Goal: Transaction & Acquisition: Purchase product/service

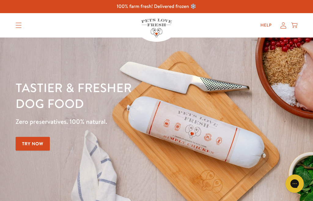
click at [284, 26] on icon at bounding box center [283, 25] width 6 height 6
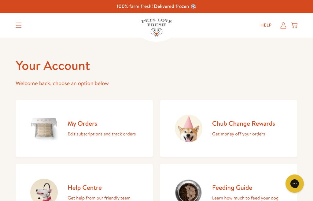
click at [108, 128] on div "My Orders Edit subscriptions and track orders" at bounding box center [102, 128] width 68 height 19
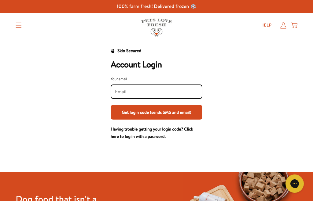
click at [163, 90] on input "Your email" at bounding box center [156, 92] width 83 height 7
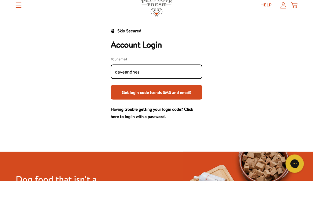
type input "daveandhes@"
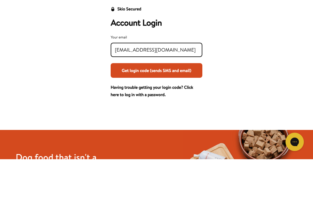
type input "daveandhes@gmail.com"
click at [171, 105] on button "Get login code (sends SMS and email)" at bounding box center [157, 112] width 92 height 15
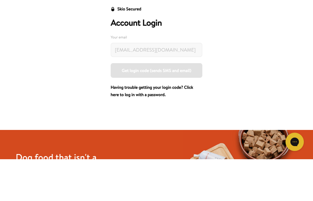
scroll to position [42, 0]
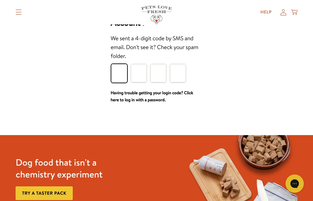
click at [117, 75] on input "Please enter your pin code" at bounding box center [119, 73] width 16 height 18
type input "1"
type input "0"
type input "2"
type input "9"
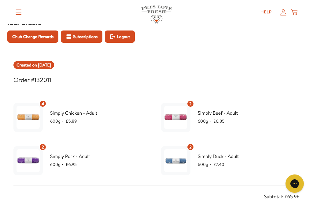
scroll to position [43, 0]
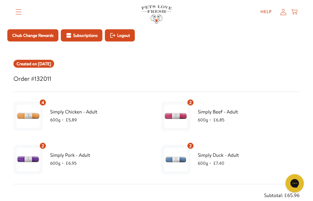
click at [65, 165] on span "600g ・" at bounding box center [58, 164] width 16 height 6
click at [26, 155] on img at bounding box center [27, 159] width 23 height 23
click at [58, 157] on span "Simply Pork - Adult" at bounding box center [101, 156] width 102 height 8
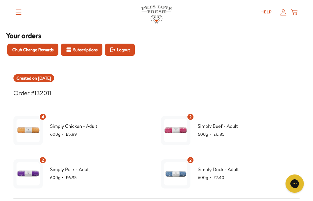
scroll to position [28, 0]
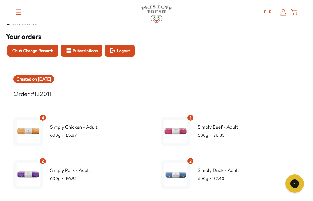
click at [97, 52] on span "Subscriptions" at bounding box center [85, 50] width 24 height 7
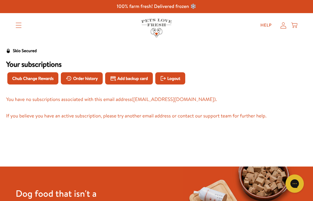
click at [93, 77] on span "Order history" at bounding box center [85, 78] width 25 height 7
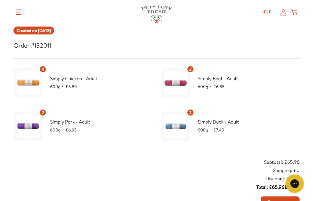
scroll to position [78, 0]
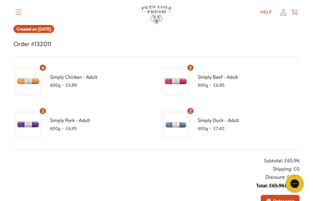
click at [180, 125] on img at bounding box center [175, 124] width 23 height 23
click at [211, 125] on div "Simply Duck - Adult 600g ・ £7.40" at bounding box center [249, 125] width 102 height 16
click at [220, 125] on div "Simply Duck - Adult 600g ・ £7.40" at bounding box center [249, 125] width 102 height 16
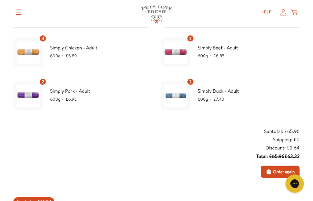
scroll to position [107, 0]
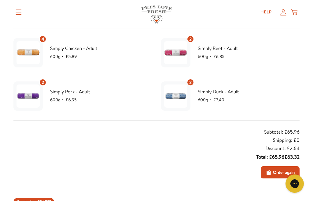
click at [278, 173] on span "Order again" at bounding box center [284, 172] width 22 height 7
click at [276, 175] on span "Order again" at bounding box center [284, 172] width 22 height 7
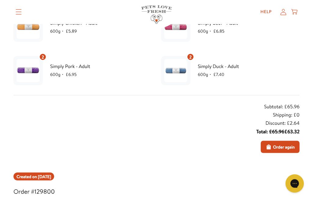
scroll to position [133, 0]
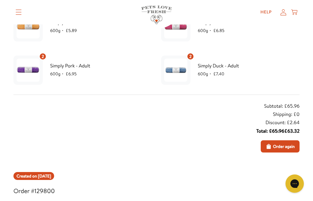
click at [280, 146] on span "Order again" at bounding box center [284, 146] width 22 height 7
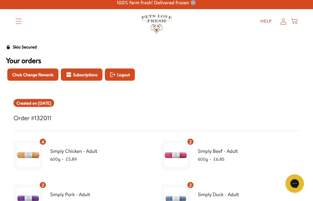
scroll to position [0, 0]
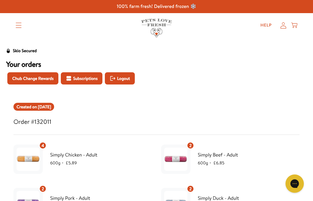
click at [298, 23] on div "Help My account Cart" at bounding box center [277, 25] width 46 height 12
click at [295, 26] on icon at bounding box center [294, 25] width 6 height 7
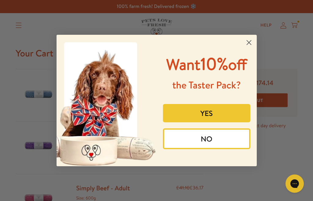
click at [249, 38] on circle "Close dialog" at bounding box center [248, 43] width 10 height 10
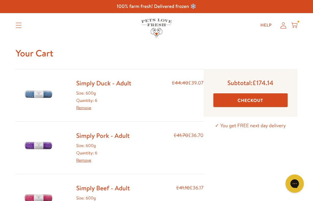
click at [88, 110] on link "Remove" at bounding box center [83, 108] width 15 height 6
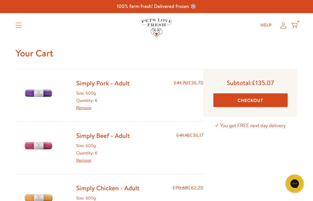
click at [87, 106] on link "Remove" at bounding box center [83, 108] width 15 height 6
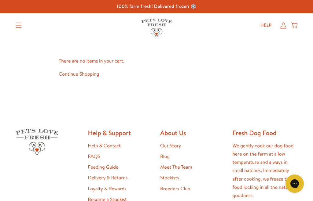
click at [23, 24] on summary "Translation missing: en.sections.header.menu" at bounding box center [19, 25] width 16 height 15
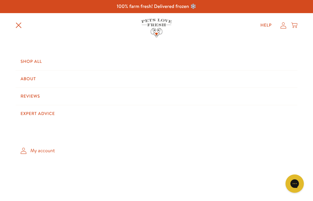
click at [19, 28] on icon "Translation missing: en.sections.header.menu" at bounding box center [19, 25] width 6 height 6
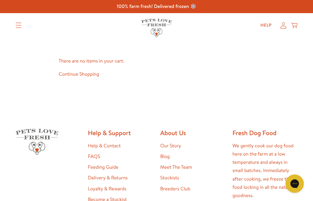
click at [93, 75] on link "Continue Shopping" at bounding box center [79, 74] width 40 height 7
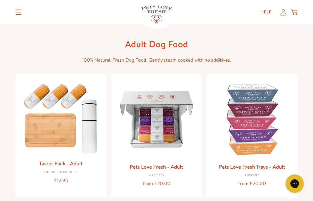
click at [159, 130] on img at bounding box center [156, 119] width 81 height 81
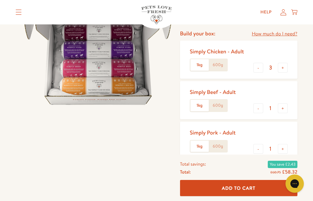
scroll to position [71, 0]
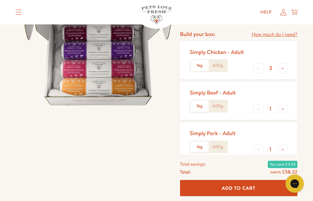
click at [221, 63] on label "600g" at bounding box center [218, 66] width 18 height 12
click at [0, 0] on input "600g" at bounding box center [0, 0] width 0 height 0
click at [220, 103] on label "600g" at bounding box center [218, 107] width 18 height 12
click at [0, 0] on input "600g" at bounding box center [0, 0] width 0 height 0
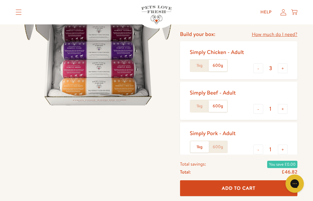
click at [285, 106] on button "+" at bounding box center [283, 109] width 10 height 10
click at [284, 107] on button "+" at bounding box center [283, 109] width 10 height 10
type input "3"
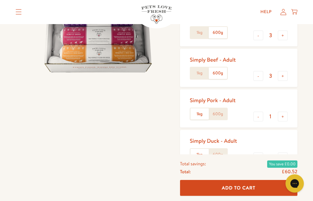
click at [219, 111] on label "600g" at bounding box center [218, 115] width 18 height 12
click at [0, 0] on input "600g" at bounding box center [0, 0] width 0 height 0
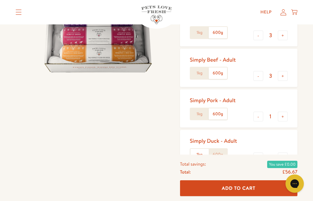
click at [285, 114] on button "+" at bounding box center [283, 117] width 10 height 10
click at [283, 115] on button "+" at bounding box center [283, 117] width 10 height 10
type input "3"
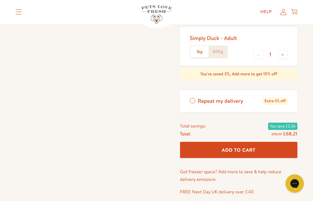
scroll to position [209, 0]
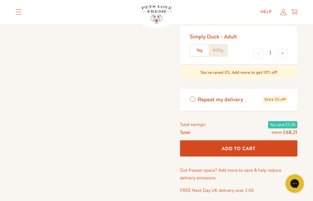
click at [194, 98] on label "Repeat my delivery Extra 5% off" at bounding box center [238, 100] width 117 height 22
click at [0, 0] on input "Repeat my delivery Extra 5% off" at bounding box center [0, 0] width 0 height 0
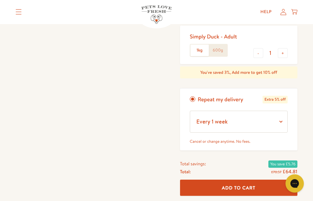
scroll to position [209, 0]
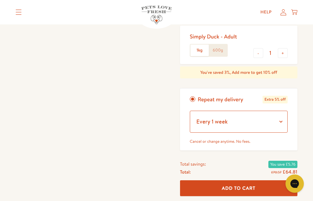
click at [280, 121] on select "Every 1 week Every 2 weeks Every 3 weeks Every 5 weeks Every 7 weeks Every 11 w…" at bounding box center [239, 122] width 98 height 22
select select "Every 9 weeks"
click at [254, 185] on span "Add To Cart" at bounding box center [239, 188] width 34 height 6
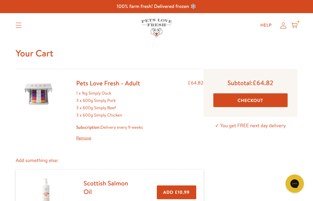
click at [256, 99] on button "Checkout" at bounding box center [250, 100] width 74 height 14
